Goal: Navigation & Orientation: Understand site structure

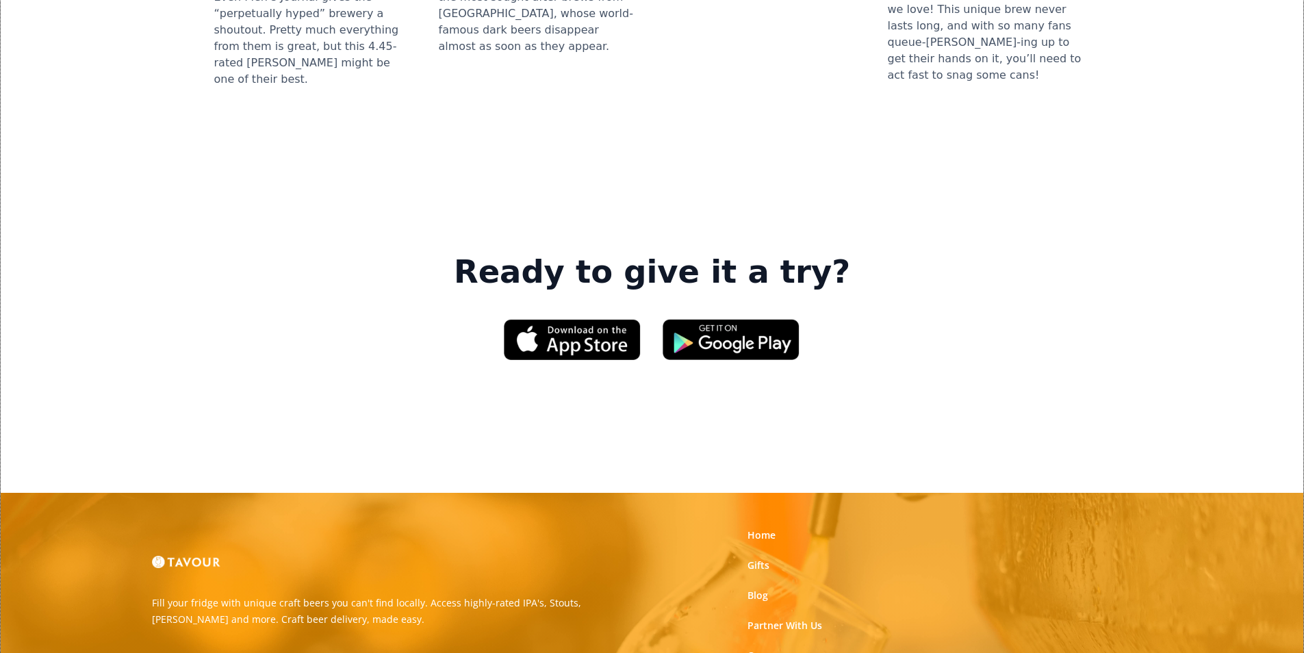
scroll to position [2071, 0]
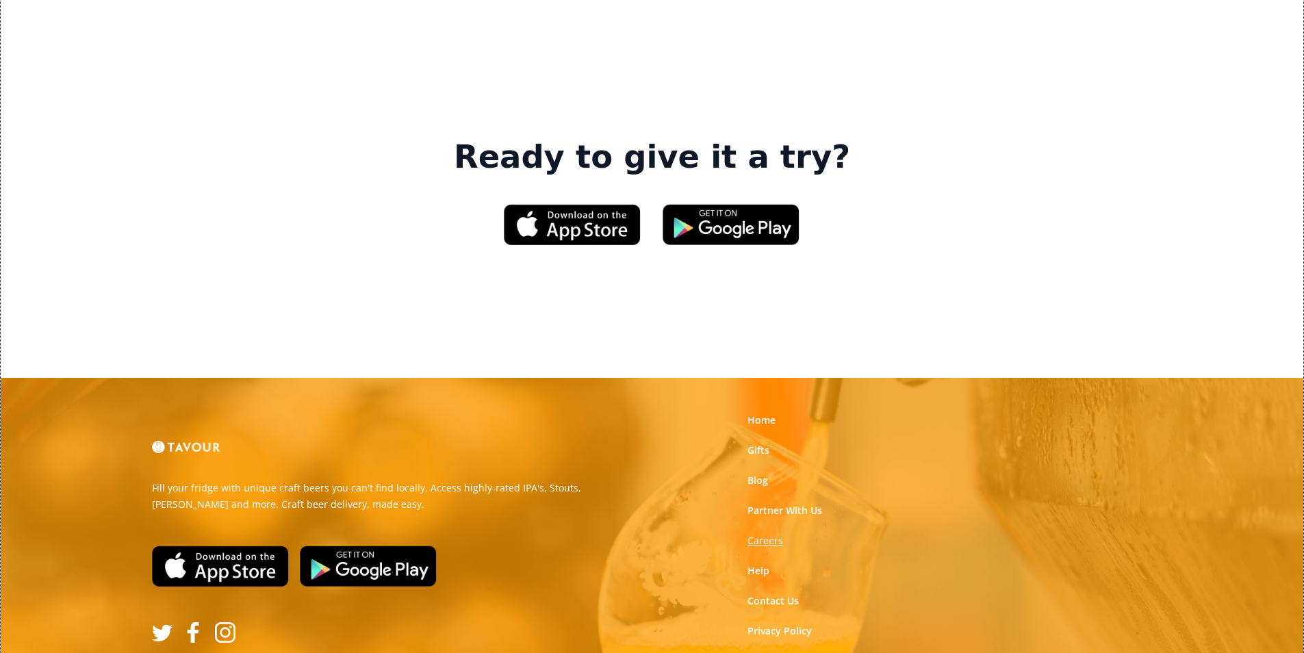
click at [761, 534] on strong "Careers" at bounding box center [765, 540] width 36 height 13
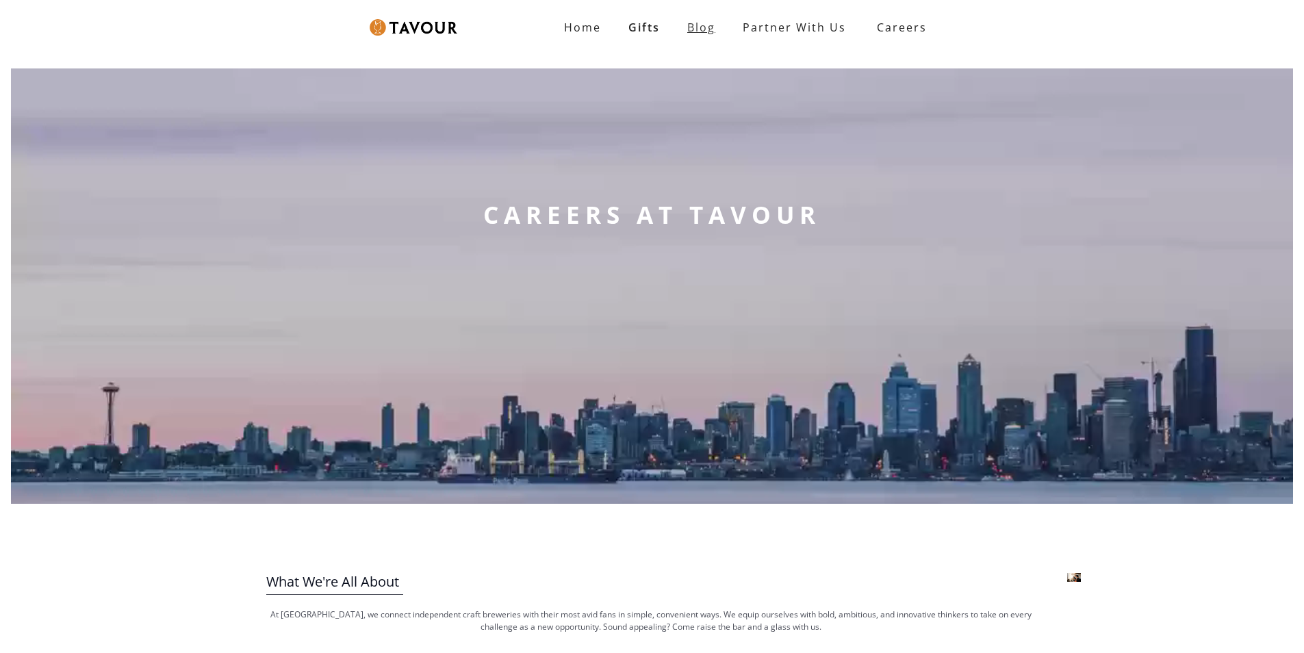
click at [709, 34] on link "Blog" at bounding box center [700, 27] width 55 height 27
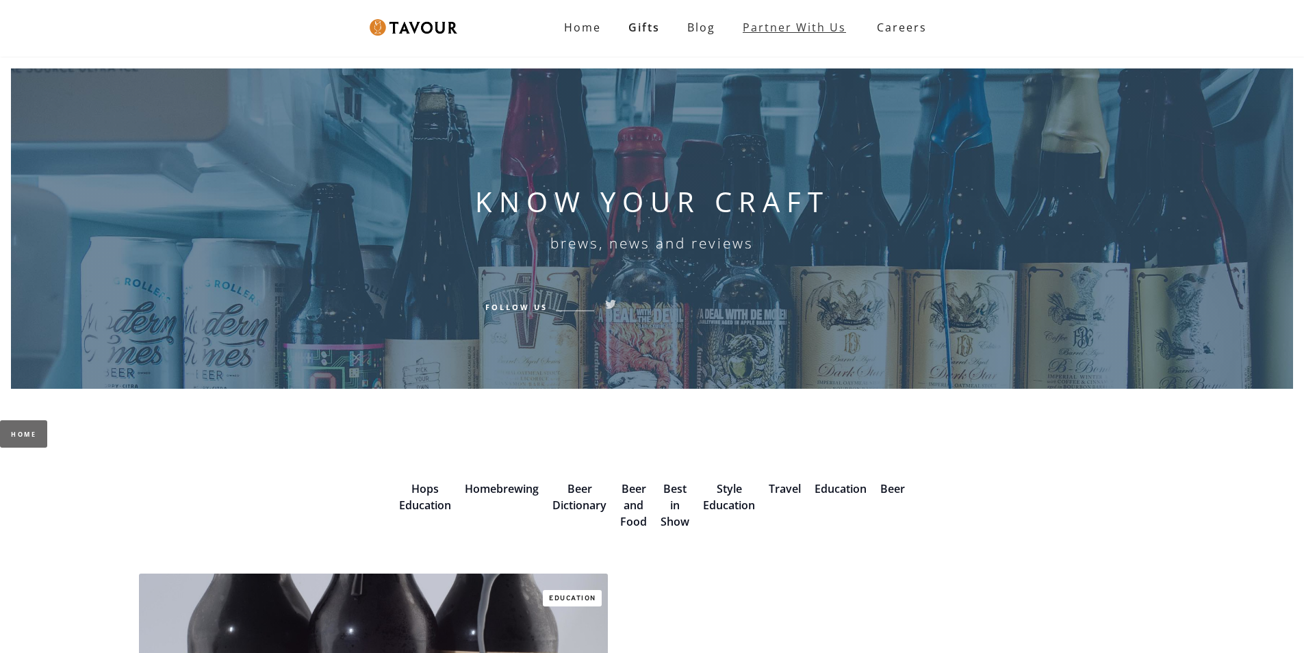
click at [842, 34] on link "Partner with Us" at bounding box center [794, 27] width 131 height 27
